Goal: Task Accomplishment & Management: Use online tool/utility

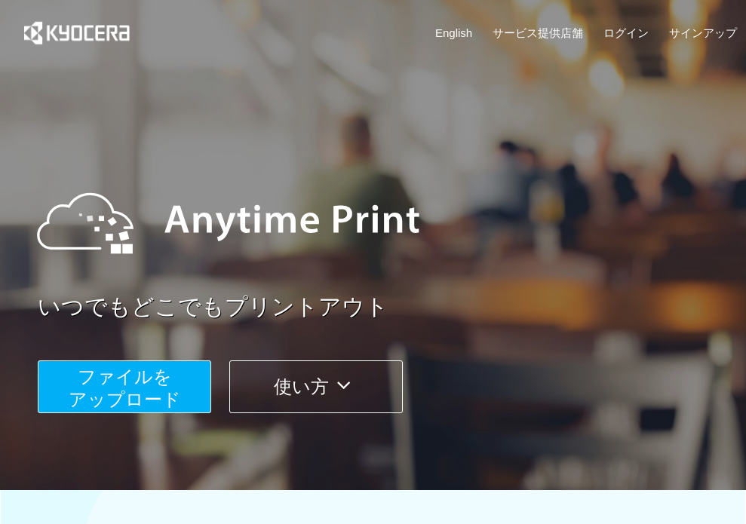
click at [176, 389] on button "ファイルを ​​アップロード" at bounding box center [124, 386] width 173 height 53
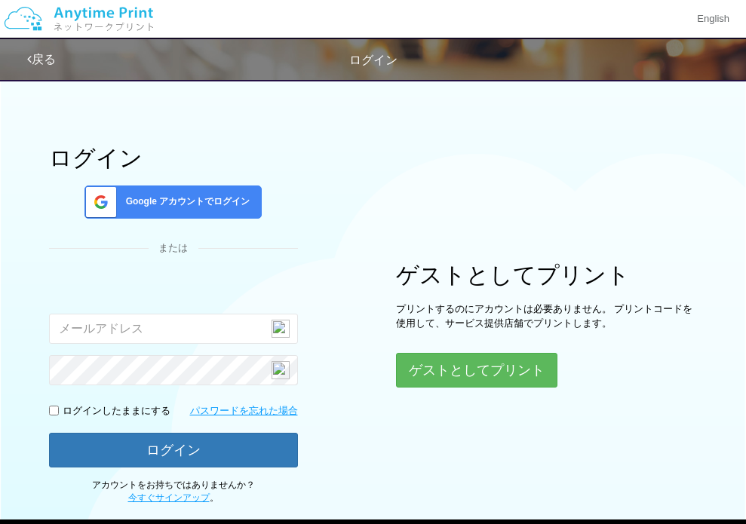
click at [172, 199] on span "Google アカウントでログイン" at bounding box center [185, 201] width 130 height 13
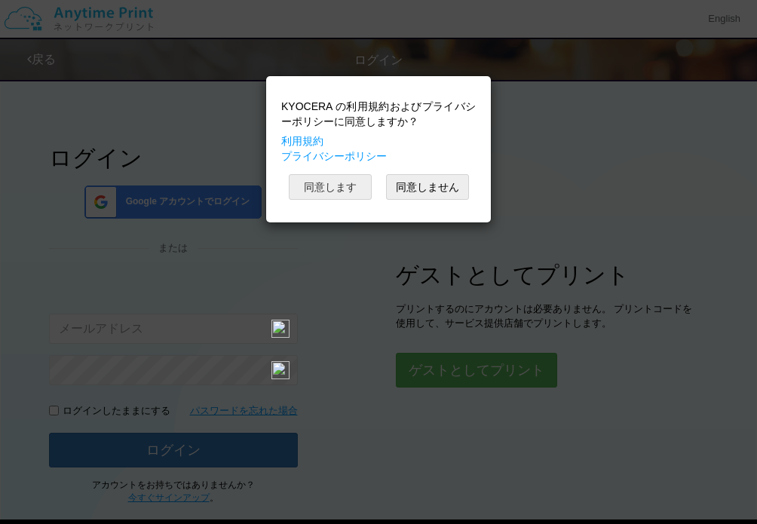
click at [328, 182] on button "同意します" at bounding box center [330, 187] width 83 height 26
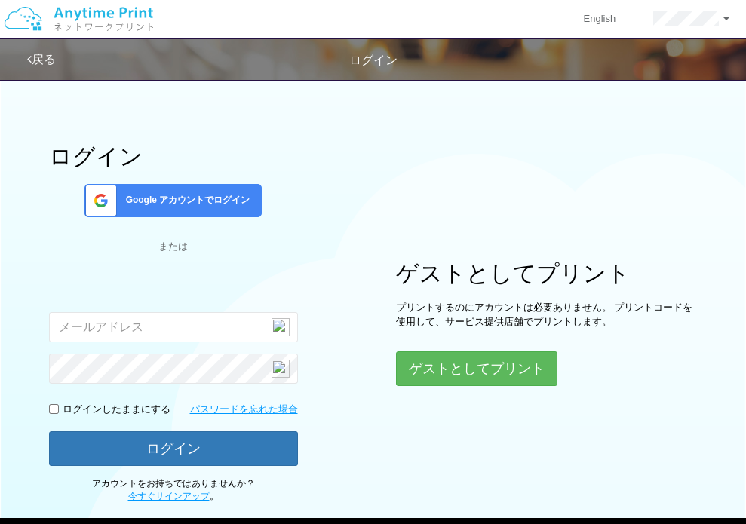
scroll to position [89, 0]
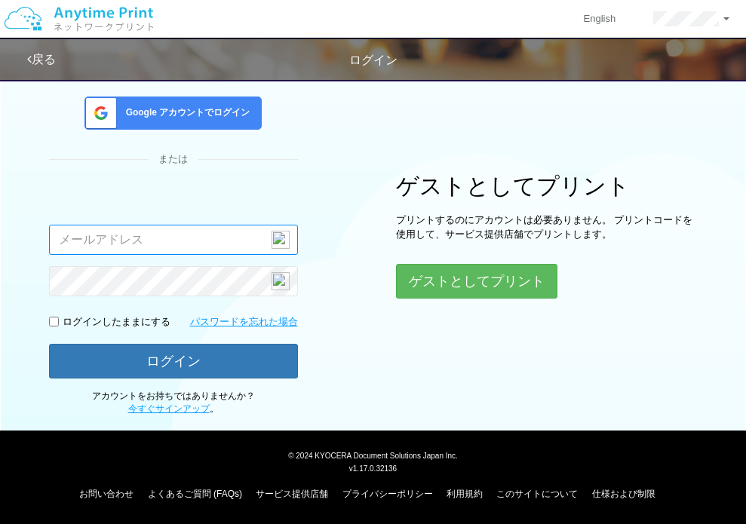
click at [214, 243] on input "email" at bounding box center [173, 240] width 249 height 30
type input "[EMAIL_ADDRESS][DOMAIN_NAME]"
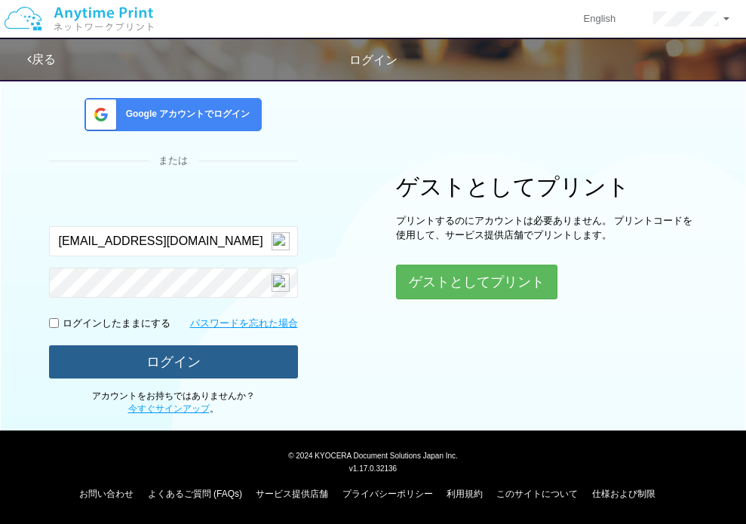
click at [210, 362] on button "ログイン" at bounding box center [173, 361] width 249 height 33
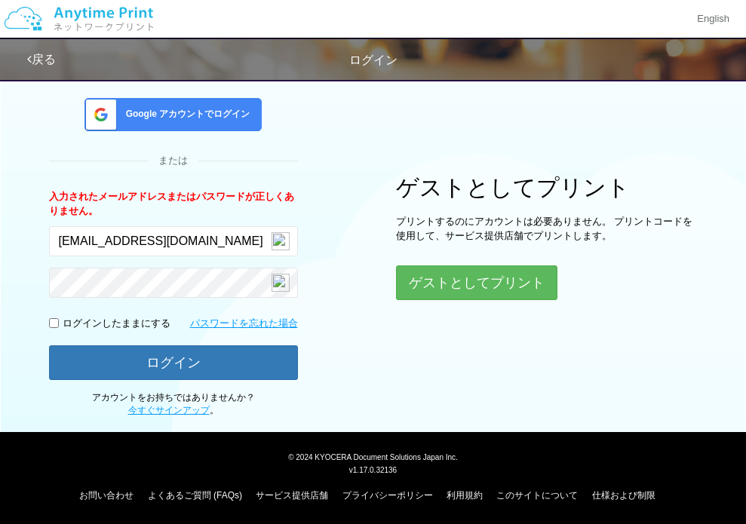
click at [203, 107] on div "Google アカウントでログイン" at bounding box center [172, 114] width 177 height 33
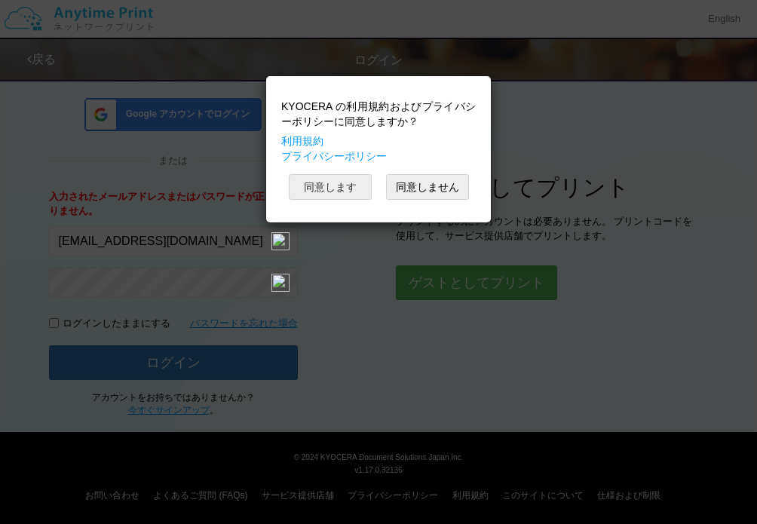
click at [344, 183] on button "同意します" at bounding box center [330, 187] width 83 height 26
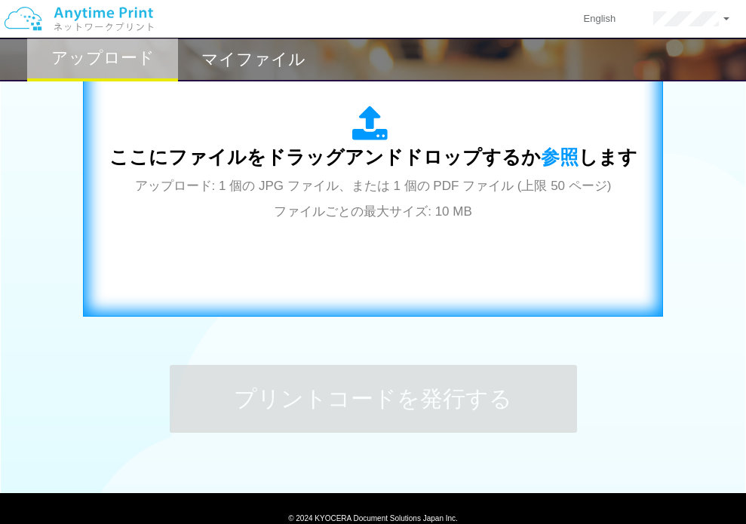
scroll to position [568, 0]
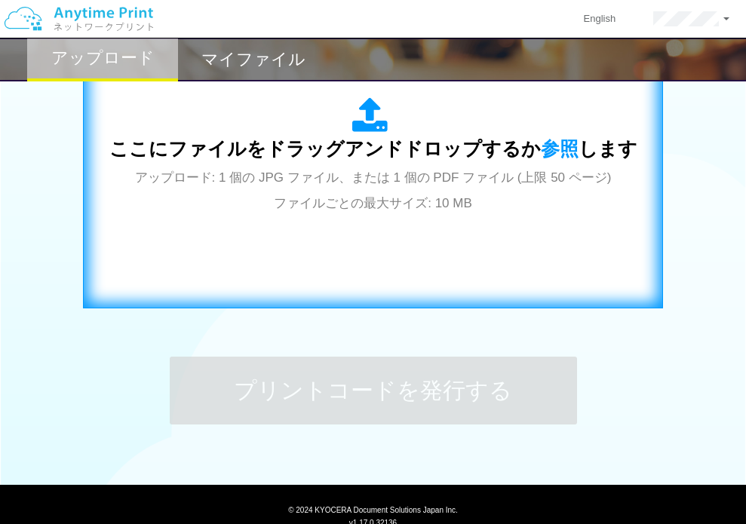
click at [335, 194] on div "ここにファイルをドラッグアンドドロップするか 参照 します アップロード: 1 個の JPG ファイル、または 1 個の PDF ファイル (上限 50 ペー…" at bounding box center [373, 156] width 528 height 118
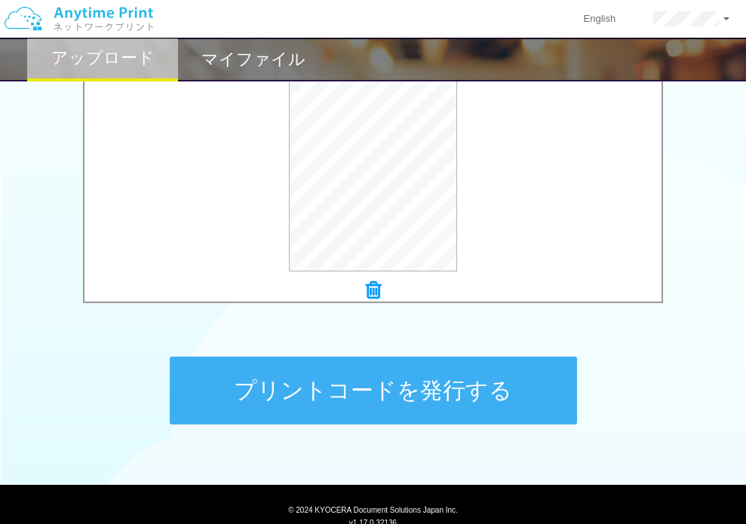
click at [520, 405] on button "プリントコードを発行する" at bounding box center [373, 391] width 407 height 68
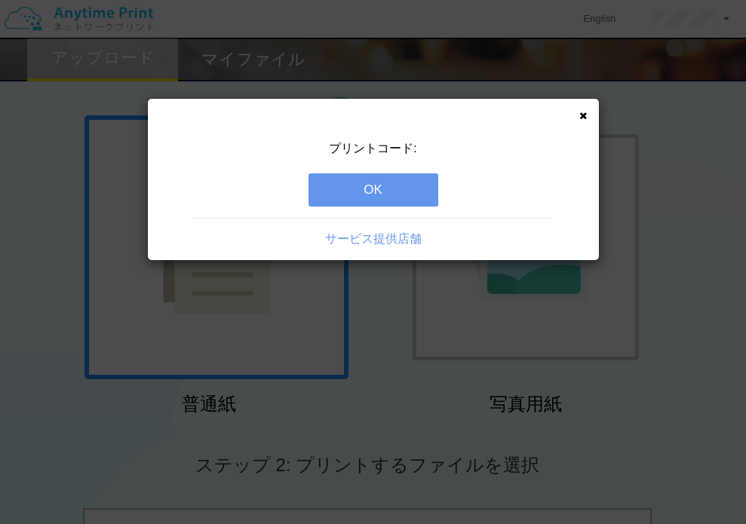
scroll to position [0, 0]
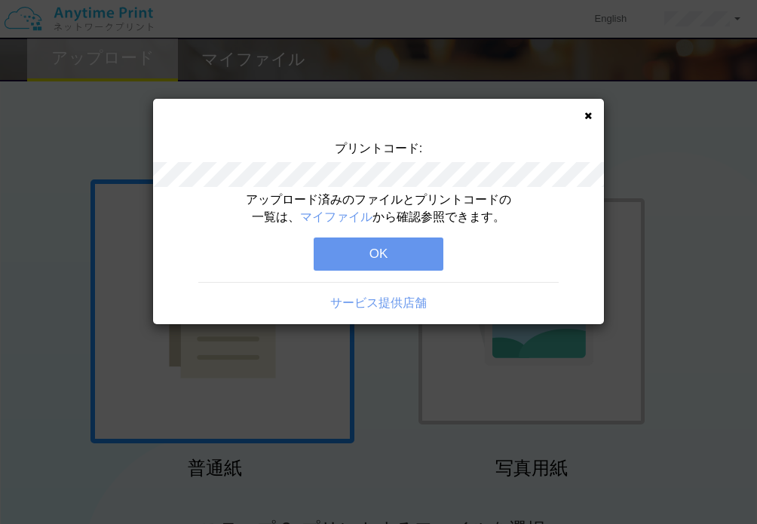
click at [401, 253] on button "OK" at bounding box center [379, 253] width 130 height 33
